Goal: Task Accomplishment & Management: Use online tool/utility

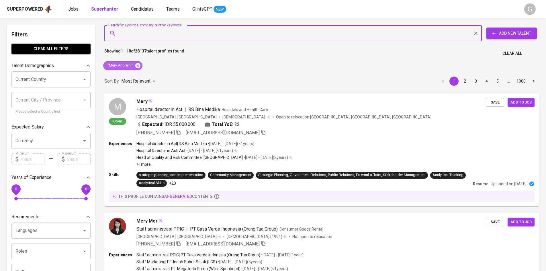
click at [136, 67] on icon at bounding box center [137, 65] width 5 height 5
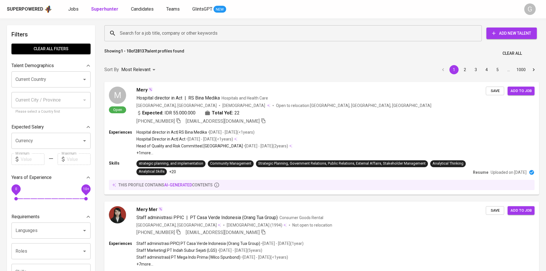
click at [136, 31] on input "Search for a job title, company or other keywords" at bounding box center [294, 33] width 352 height 11
click at [139, 34] on input "Search for a job title, company or other keywords" at bounding box center [294, 33] width 352 height 11
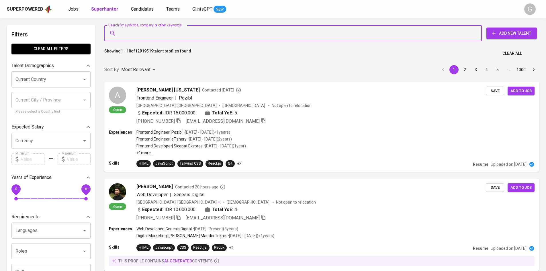
paste input "[EMAIL_ADDRESS][DOMAIN_NAME]"
type input "[EMAIL_ADDRESS][DOMAIN_NAME]"
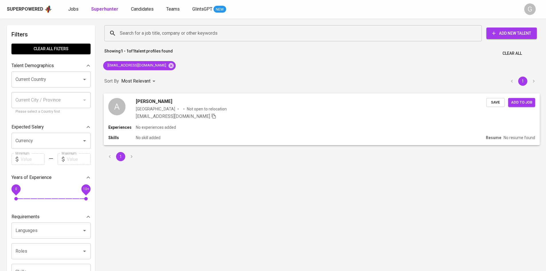
click at [250, 118] on div "[EMAIL_ADDRESS][DOMAIN_NAME]" at bounding box center [311, 116] width 351 height 7
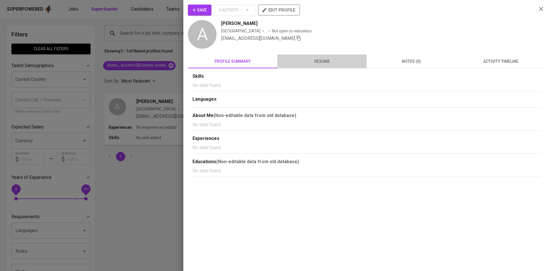
click at [322, 57] on button "resume" at bounding box center [322, 61] width 89 height 14
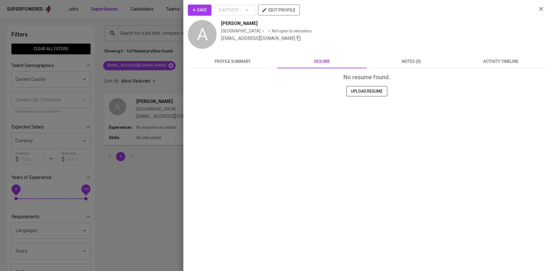
click at [232, 58] on button "profile summary" at bounding box center [232, 61] width 89 height 14
